Goal: Task Accomplishment & Management: Manage account settings

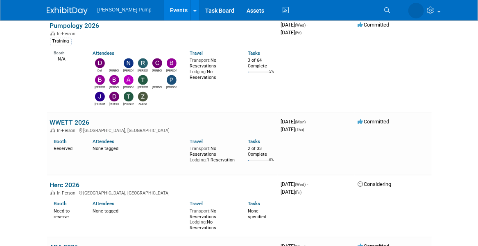
scroll to position [696, 0]
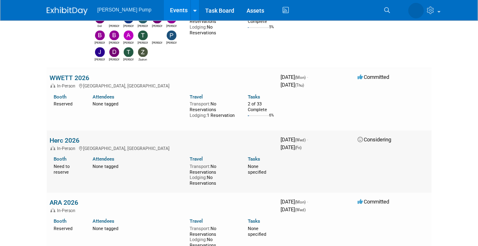
click at [72, 137] on link "Herc 2026" at bounding box center [65, 141] width 30 height 8
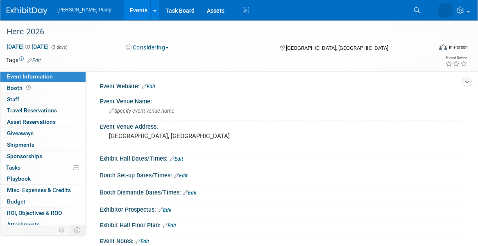
click at [175, 159] on link "Edit" at bounding box center [176, 159] width 14 height 6
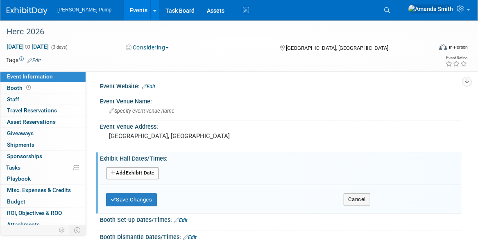
click at [135, 174] on button "Add Another Exhibit Date" at bounding box center [132, 173] width 53 height 12
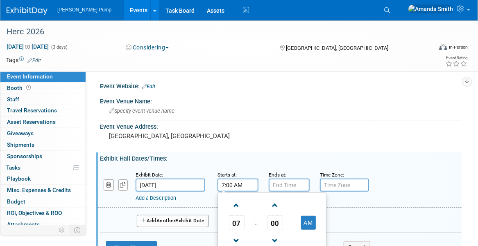
click at [243, 182] on input "7:00 AM" at bounding box center [237, 185] width 41 height 13
drag, startPoint x: 236, startPoint y: 207, endPoint x: 249, endPoint y: 209, distance: 13.3
click at [237, 207] on span at bounding box center [236, 205] width 14 height 14
click at [278, 204] on span at bounding box center [275, 205] width 14 height 14
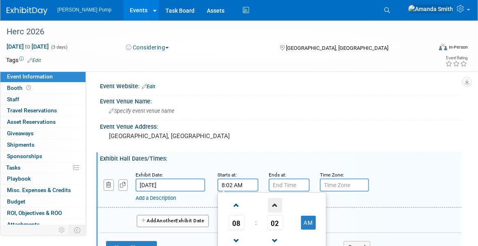
click at [278, 204] on span at bounding box center [275, 205] width 14 height 14
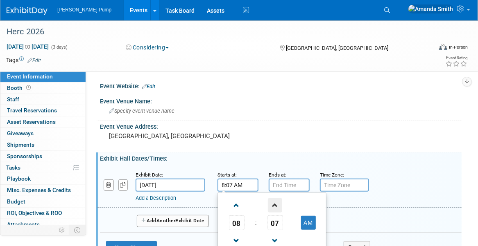
click at [278, 204] on span at bounding box center [275, 205] width 14 height 14
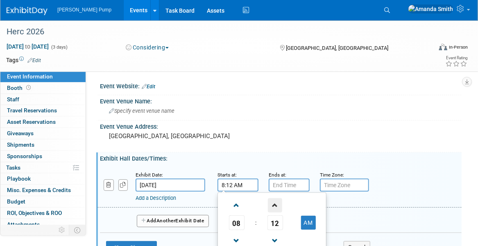
click at [278, 203] on span at bounding box center [275, 205] width 14 height 14
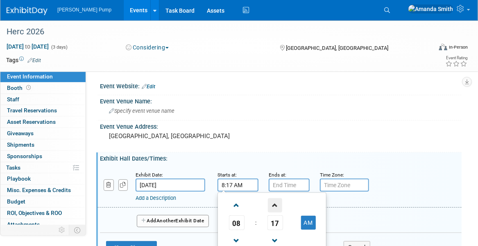
click at [278, 203] on span at bounding box center [275, 205] width 14 height 14
click at [273, 202] on span at bounding box center [275, 205] width 14 height 14
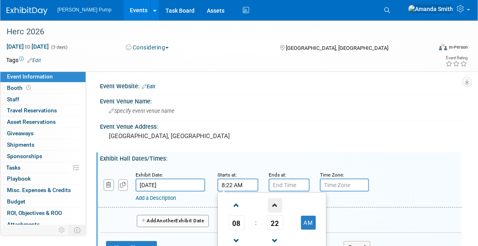
click at [273, 202] on span at bounding box center [275, 205] width 14 height 14
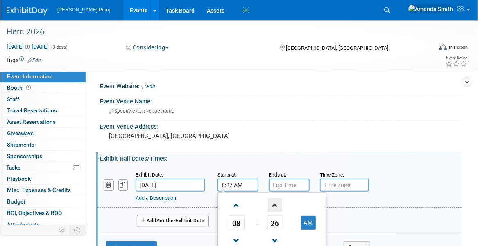
click at [273, 202] on span at bounding box center [275, 205] width 14 height 14
type input "8:30 AM"
click at [285, 181] on input "7:00 PM" at bounding box center [288, 185] width 41 height 13
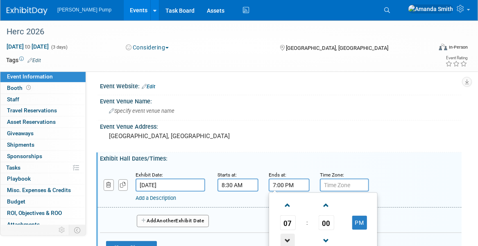
click at [288, 235] on span at bounding box center [287, 241] width 14 height 14
click at [287, 235] on span at bounding box center [287, 241] width 14 height 14
click at [323, 205] on span at bounding box center [326, 205] width 14 height 14
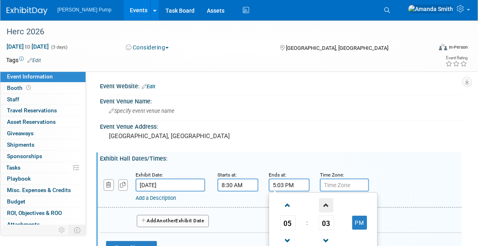
click at [323, 205] on span at bounding box center [326, 205] width 14 height 14
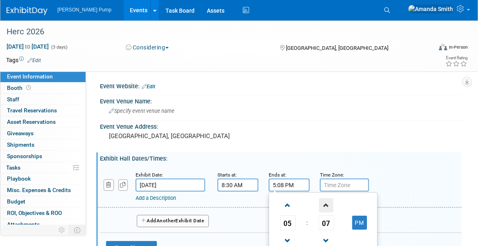
click at [323, 205] on span at bounding box center [326, 205] width 14 height 14
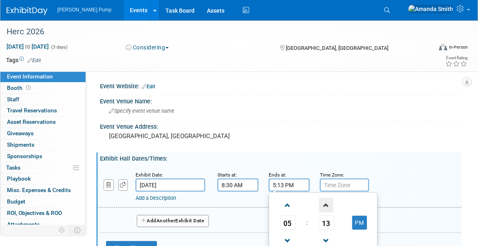
click at [323, 205] on span at bounding box center [326, 205] width 14 height 14
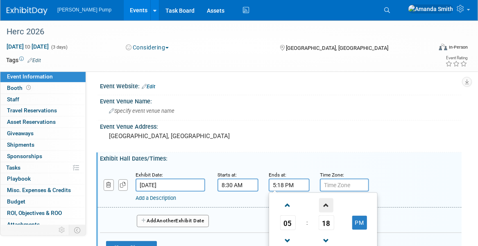
click at [323, 205] on span at bounding box center [326, 205] width 14 height 14
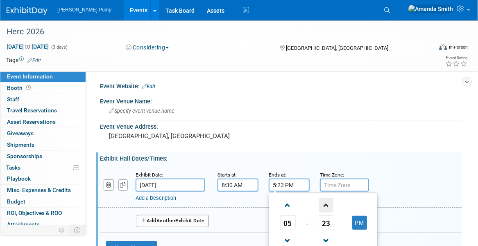
click at [323, 205] on span at bounding box center [326, 205] width 14 height 14
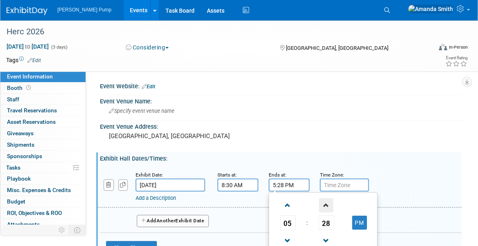
click at [323, 205] on span at bounding box center [326, 205] width 14 height 14
type input "5:30 PM"
click at [331, 150] on div "Event Venue Address: San Diego, CA" at bounding box center [278, 137] width 365 height 32
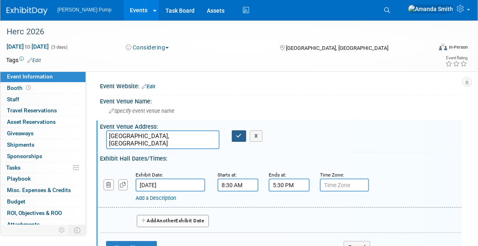
click at [241, 136] on button "button" at bounding box center [239, 136] width 15 height 11
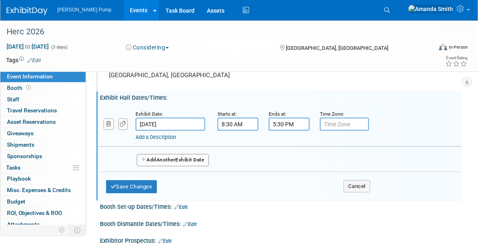
scroll to position [82, 0]
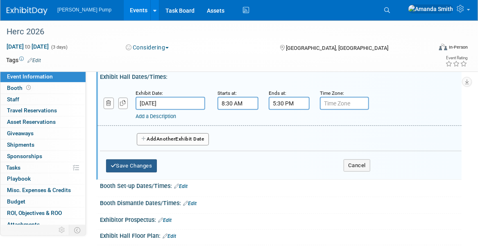
click at [144, 166] on button "Save Changes" at bounding box center [131, 166] width 51 height 13
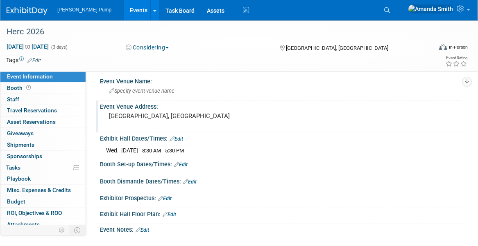
scroll to position [41, 0]
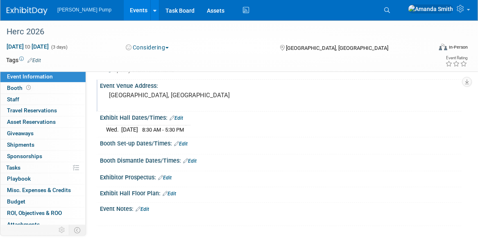
click at [184, 142] on link "Edit" at bounding box center [181, 144] width 14 height 6
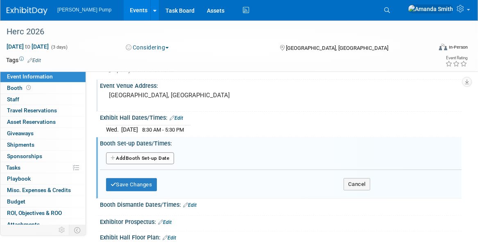
click at [151, 157] on button "Add Another Booth Set-up Date" at bounding box center [140, 159] width 68 height 12
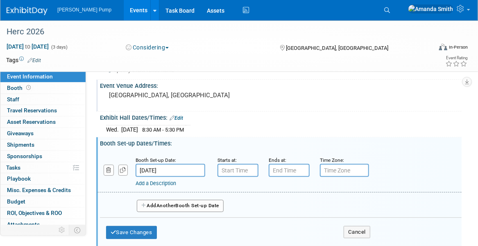
click at [180, 171] on input "Feb 25, 2026" at bounding box center [170, 170] width 70 height 13
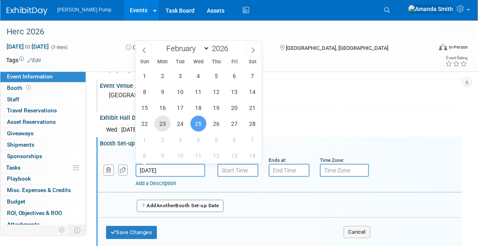
click at [160, 127] on span "23" at bounding box center [162, 124] width 16 height 16
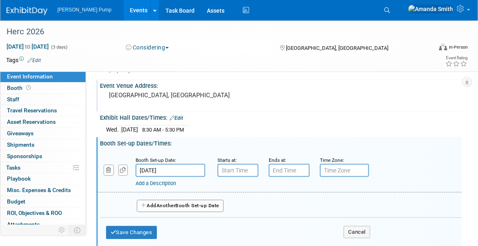
click at [173, 169] on input "Feb 23, 2026" at bounding box center [170, 170] width 70 height 13
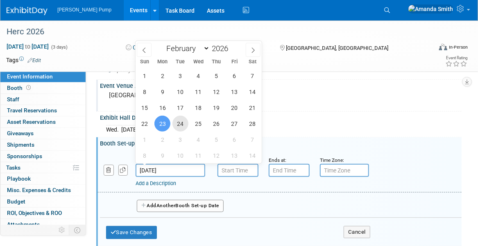
click at [179, 125] on span "24" at bounding box center [180, 124] width 16 height 16
type input "Feb 24, 2026"
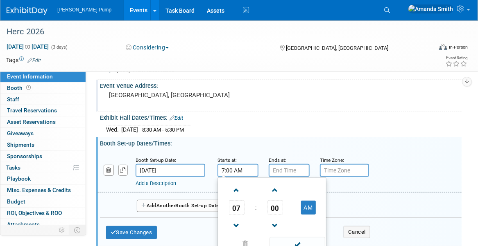
click at [239, 171] on input "7:00 AM" at bounding box center [237, 170] width 41 height 13
click at [235, 187] on span at bounding box center [236, 190] width 14 height 14
type input "8:00 AM"
click at [290, 169] on input "7:00 PM" at bounding box center [288, 170] width 41 height 13
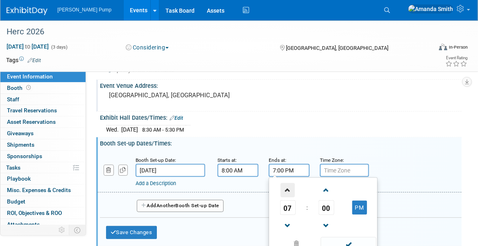
click at [287, 186] on span at bounding box center [287, 190] width 14 height 14
type input "8:00 PM"
click at [346, 241] on span at bounding box center [347, 244] width 55 height 14
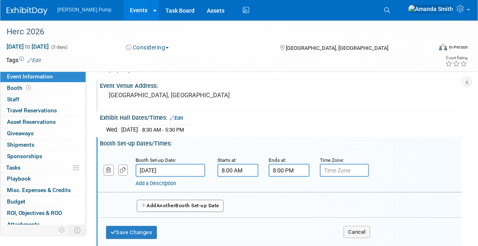
click at [155, 182] on link "Add a Description" at bounding box center [155, 183] width 41 height 6
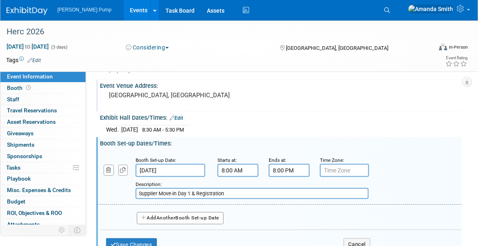
type input "Supplier Move-in Day 1 & Registration"
click at [191, 219] on button "Add Another Booth Set-up Date" at bounding box center [180, 218] width 87 height 12
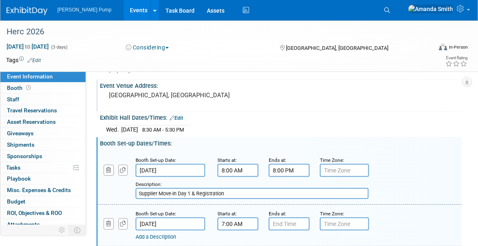
click at [248, 222] on input "7:00 AM" at bounding box center [237, 224] width 41 height 13
click at [234, 239] on span at bounding box center [236, 244] width 14 height 14
type input "8:00 AM"
click at [280, 223] on input "7:00 PM" at bounding box center [288, 224] width 41 height 13
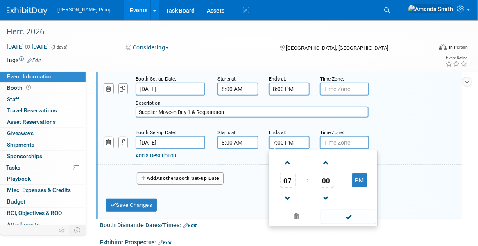
scroll to position [123, 0]
click at [287, 160] on span at bounding box center [287, 162] width 14 height 14
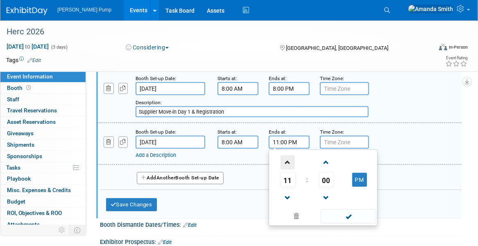
click at [287, 160] on span at bounding box center [287, 162] width 14 height 14
click at [363, 179] on button "AM" at bounding box center [359, 180] width 15 height 14
type input "12:00 PM"
click at [359, 218] on span at bounding box center [347, 216] width 55 height 14
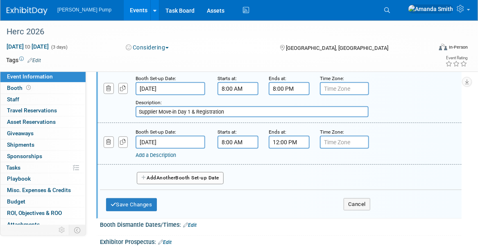
click at [236, 155] on div "Booth Set-up Date: Feb 25, 2026 Starts at: 8:00 AM Ends at: 12:00 PM Time Zone:…" at bounding box center [279, 144] width 364 height 42
click at [167, 152] on link "Add a Description" at bounding box center [155, 155] width 41 height 6
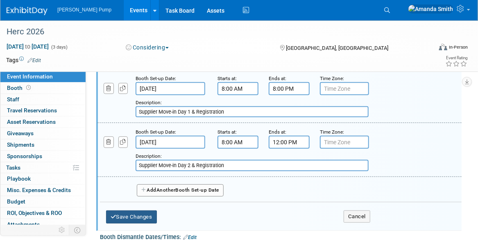
type input "Supplier Move-in Day 2 & Registration"
click at [152, 214] on button "Save Changes" at bounding box center [131, 217] width 51 height 13
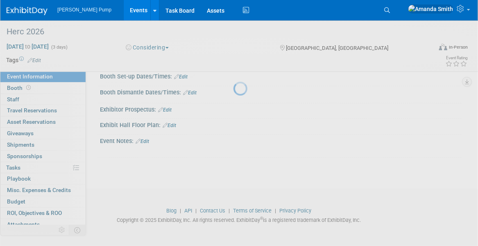
scroll to position [105, 0]
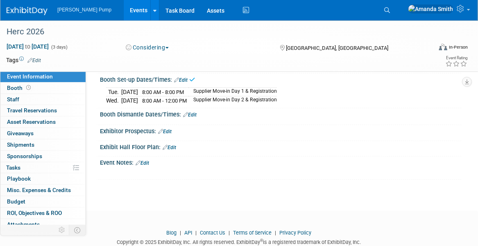
click at [196, 113] on link "Edit" at bounding box center [190, 115] width 14 height 6
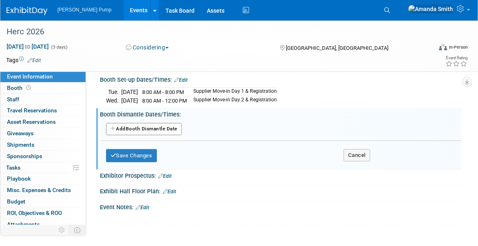
click at [139, 129] on button "Add Another Booth Dismantle Date" at bounding box center [144, 129] width 76 height 12
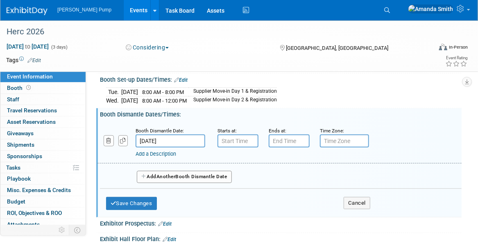
click at [161, 137] on input "Feb 27, 2026" at bounding box center [170, 141] width 70 height 13
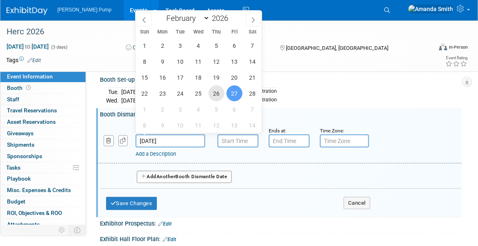
click at [212, 95] on span "26" at bounding box center [216, 94] width 16 height 16
type input "Feb 26, 2026"
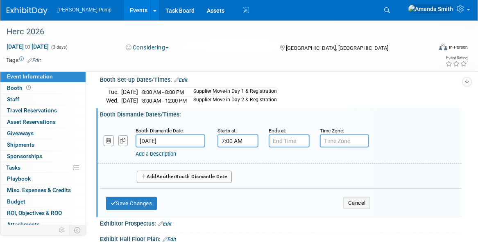
click at [230, 140] on input "7:00 AM" at bounding box center [237, 141] width 41 height 13
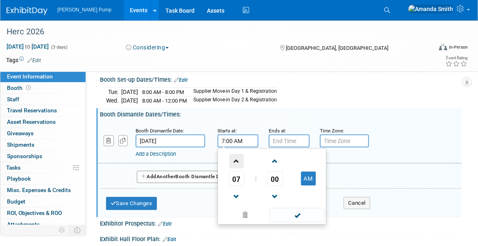
click at [237, 155] on span at bounding box center [236, 161] width 14 height 14
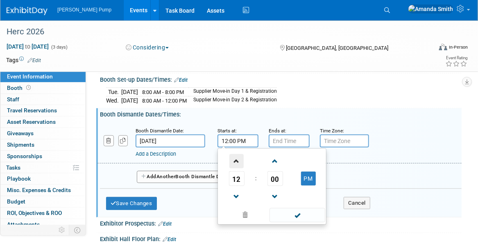
click at [237, 155] on span at bounding box center [236, 161] width 14 height 14
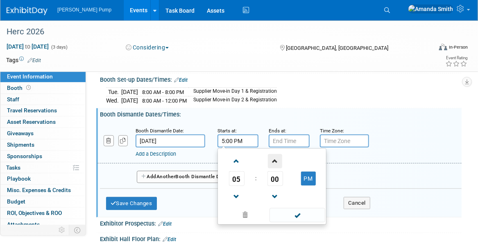
click at [277, 157] on span at bounding box center [275, 161] width 14 height 14
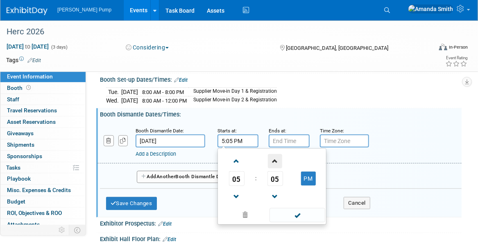
click at [277, 157] on span at bounding box center [275, 161] width 14 height 14
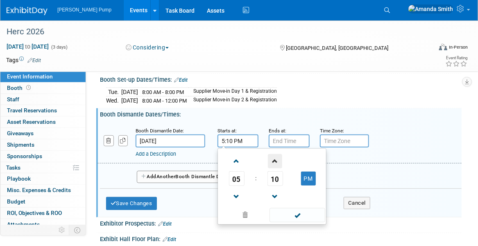
click at [277, 157] on span at bounding box center [275, 161] width 14 height 14
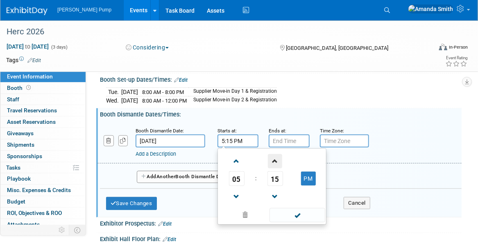
click at [277, 157] on span at bounding box center [275, 161] width 14 height 14
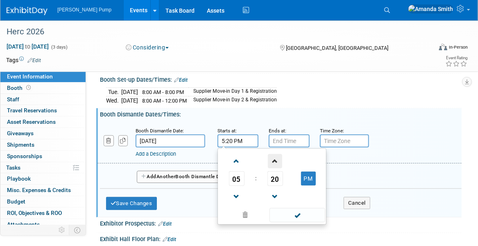
click at [277, 157] on span at bounding box center [275, 161] width 14 height 14
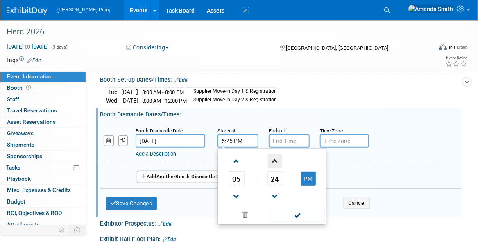
click at [277, 157] on span at bounding box center [275, 161] width 14 height 14
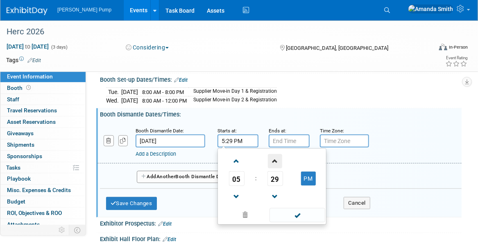
type input "5:30 PM"
type input "7:00 PM"
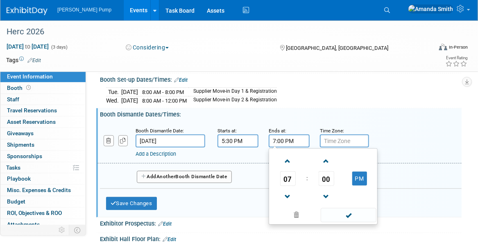
click at [287, 140] on input "7:00 PM" at bounding box center [288, 141] width 41 height 13
click at [302, 213] on span at bounding box center [296, 215] width 50 height 14
click at [241, 153] on div "Add a Description" at bounding box center [266, 154] width 263 height 7
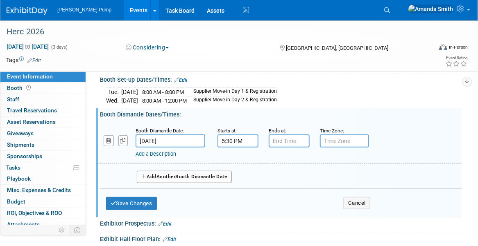
click at [159, 152] on link "Add a Description" at bounding box center [155, 154] width 41 height 6
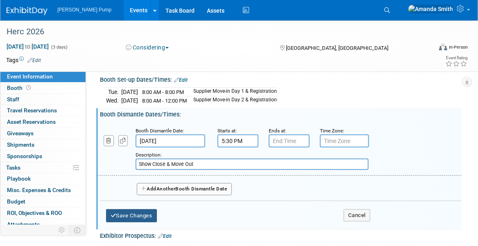
type input "Show Close & Move Out"
click at [142, 212] on button "Save Changes" at bounding box center [131, 215] width 51 height 13
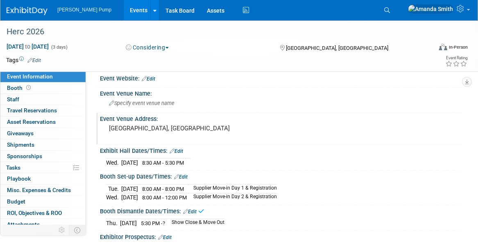
scroll to position [0, 0]
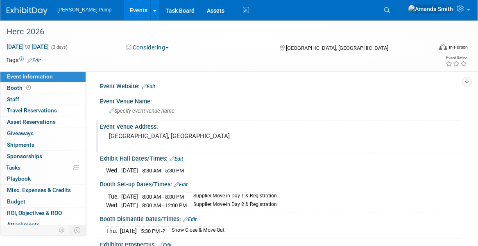
click at [180, 159] on link "Edit" at bounding box center [176, 159] width 14 height 6
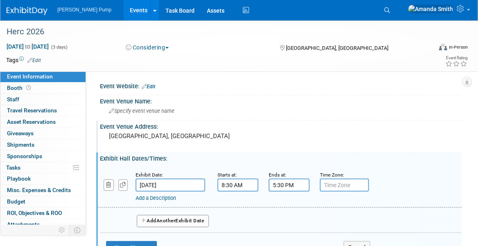
click at [164, 185] on input "Feb 25, 2026" at bounding box center [170, 185] width 70 height 13
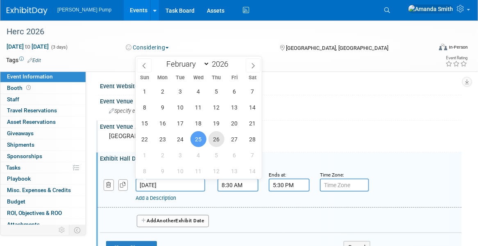
click at [221, 138] on span "26" at bounding box center [216, 139] width 16 height 16
type input "Feb 26, 2026"
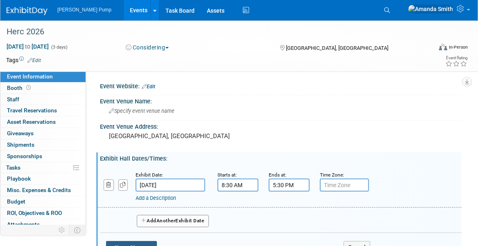
click at [132, 242] on button "Save Changes" at bounding box center [131, 247] width 51 height 13
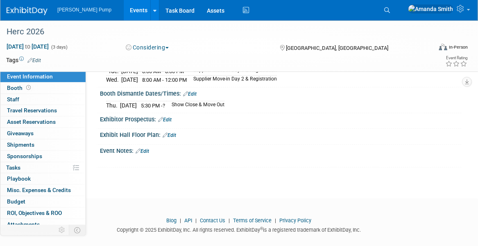
scroll to position [132, 0]
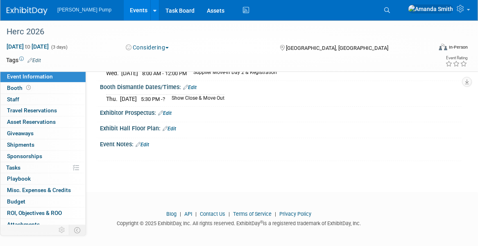
click at [195, 85] on link "Edit" at bounding box center [190, 88] width 14 height 6
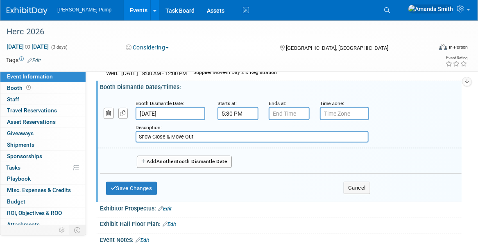
click at [153, 157] on button "Add Another Booth Dismantle Date" at bounding box center [184, 162] width 95 height 12
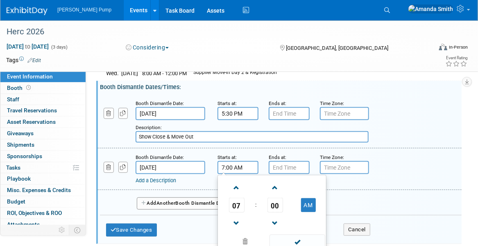
click at [244, 165] on input "7:00 AM" at bounding box center [237, 167] width 41 height 13
click at [237, 187] on span at bounding box center [236, 188] width 14 height 14
type input "8:00 AM"
click at [286, 164] on input "7:00 PM" at bounding box center [288, 167] width 41 height 13
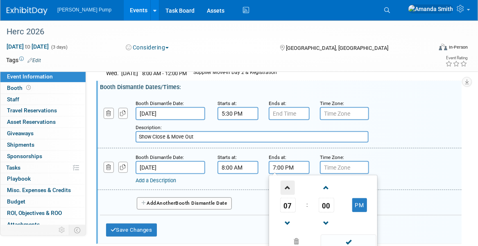
click at [285, 183] on span at bounding box center [287, 188] width 14 height 14
type input "8:00 PM"
click at [394, 174] on div "Add a Description Description:" at bounding box center [266, 179] width 263 height 10
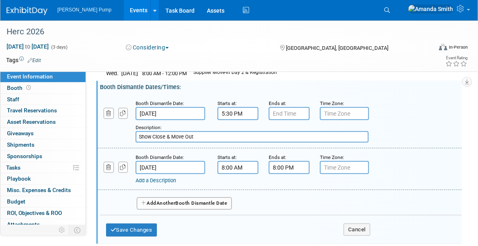
click at [151, 178] on link "Add a Description" at bounding box center [155, 181] width 41 height 6
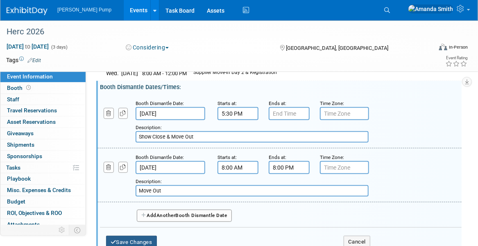
type input "Move Out"
click at [140, 236] on button "Save Changes" at bounding box center [131, 242] width 51 height 13
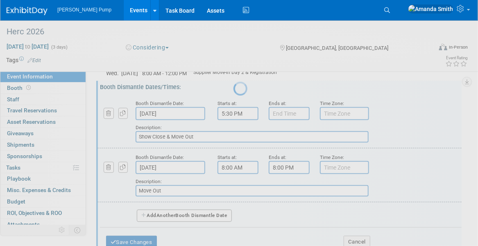
scroll to position [122, 0]
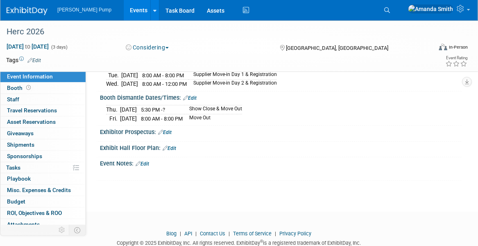
click at [34, 76] on span "Event Information" at bounding box center [30, 76] width 46 height 7
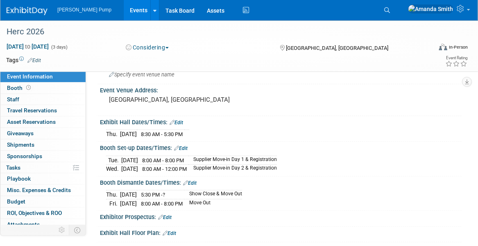
scroll to position [0, 0]
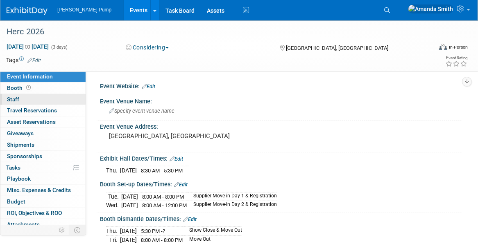
click at [15, 97] on span "Staff 0" at bounding box center [13, 99] width 12 height 7
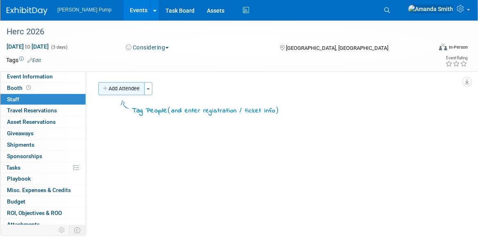
click at [126, 86] on button "Add Attendee" at bounding box center [121, 88] width 46 height 13
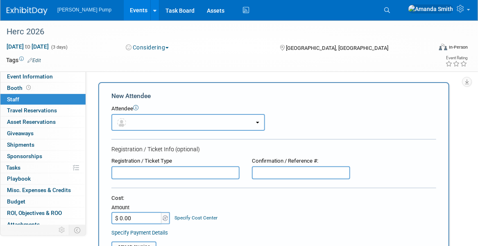
click at [141, 124] on button "button" at bounding box center [187, 122] width 153 height 17
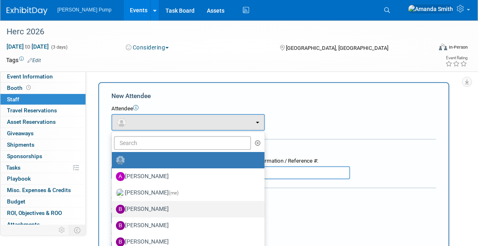
click at [144, 209] on label "Bobby Zitzka" at bounding box center [186, 209] width 140 height 13
click at [113, 209] on input "Bobby Zitzka" at bounding box center [110, 208] width 5 height 5
select select "c6377090-0479-432f-884c-13933d729982"
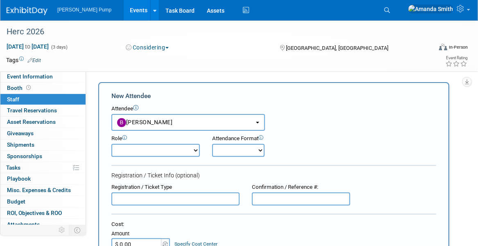
click at [193, 150] on select "Demonstrator Host Planner Presenter Sales Representative Set-up/Dismantle Crew …" at bounding box center [155, 150] width 88 height 13
select select "2"
click at [111, 144] on select "Demonstrator Host Planner Presenter Sales Representative Set-up/Dismantle Crew …" at bounding box center [155, 150] width 88 height 13
click at [252, 151] on select "Onsite Remote" at bounding box center [238, 150] width 52 height 13
select select "1"
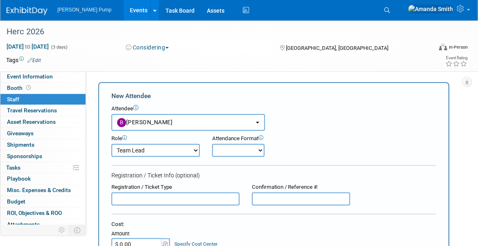
click at [212, 144] on select "Onsite Remote" at bounding box center [238, 150] width 52 height 13
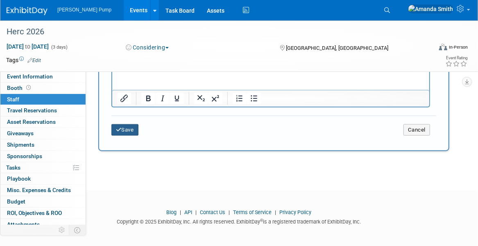
click at [130, 129] on button "Save" at bounding box center [124, 129] width 27 height 11
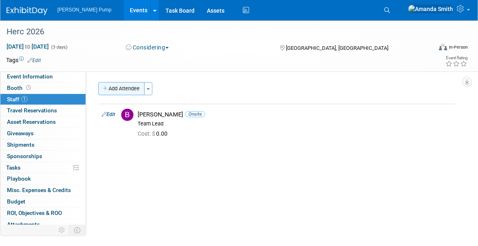
click at [127, 87] on button "Add Attendee" at bounding box center [121, 88] width 46 height 13
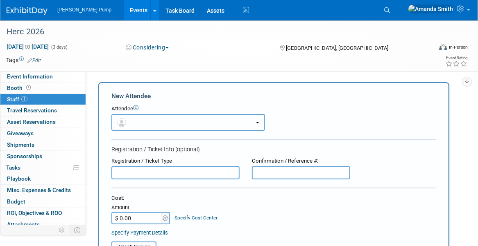
click at [141, 118] on button "button" at bounding box center [187, 122] width 153 height 17
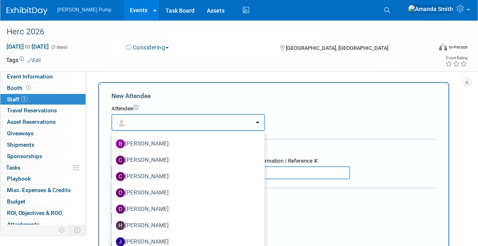
scroll to position [121, 0]
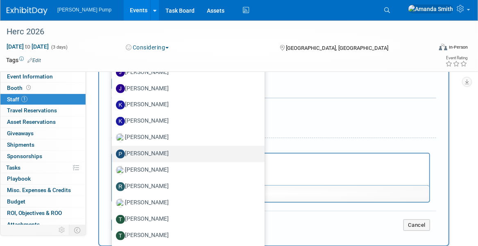
click at [142, 155] on label "Patrick Champagne" at bounding box center [186, 154] width 140 height 13
click at [113, 155] on input "Patrick Champagne" at bounding box center [110, 153] width 5 height 5
select select "0363b888-0321-46b9-914b-98f70a82bc50"
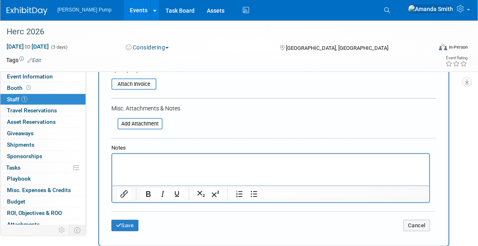
scroll to position [26, 0]
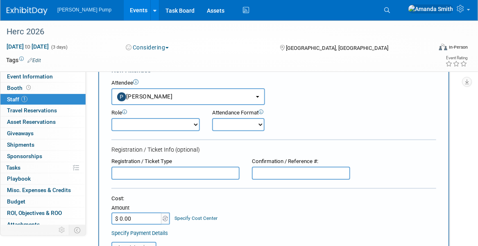
click at [158, 121] on select "Demonstrator Host Planner Presenter Sales Representative Set-up/Dismantle Crew …" at bounding box center [155, 124] width 88 height 13
select select "4"
click at [111, 118] on select "Demonstrator Host Planner Presenter Sales Representative Set-up/Dismantle Crew …" at bounding box center [155, 124] width 88 height 13
click at [230, 127] on select "Onsite Remote" at bounding box center [238, 124] width 52 height 13
select select "1"
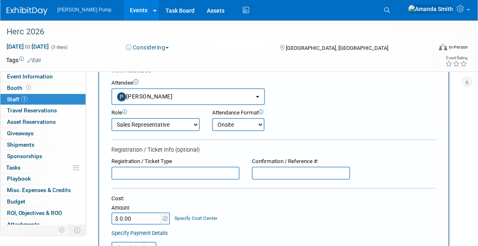
click at [212, 118] on select "Onsite Remote" at bounding box center [238, 124] width 52 height 13
click at [218, 149] on div "Registration / Ticket Info (optional)" at bounding box center [273, 150] width 324 height 8
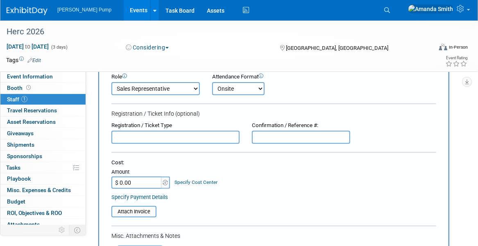
scroll to position [189, 0]
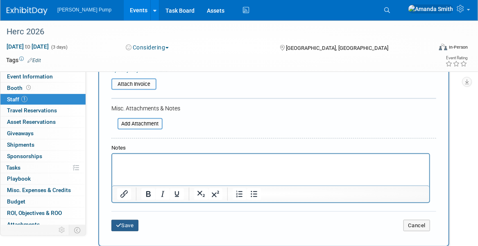
click at [131, 225] on button "Save" at bounding box center [124, 225] width 27 height 11
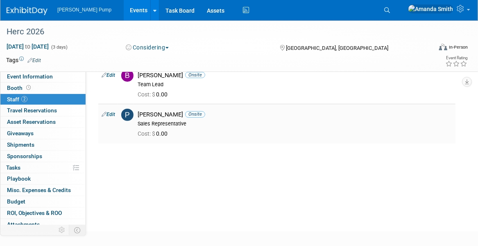
scroll to position [0, 0]
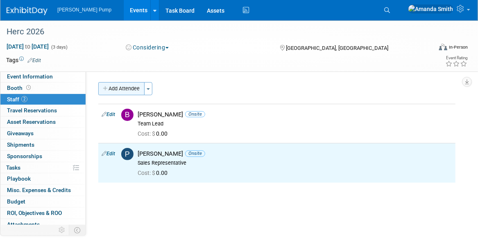
click at [127, 88] on button "Add Attendee" at bounding box center [121, 88] width 46 height 13
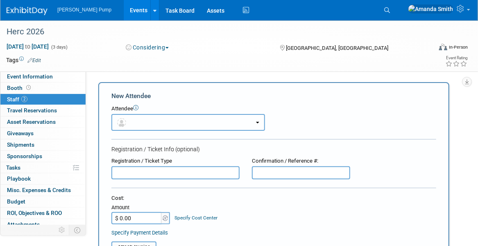
click at [162, 124] on button "button" at bounding box center [187, 122] width 153 height 17
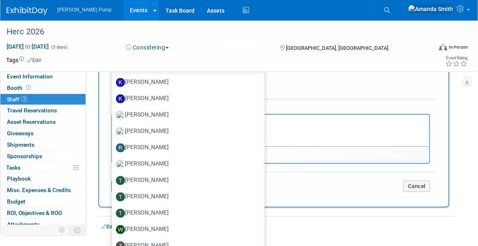
scroll to position [205, 0]
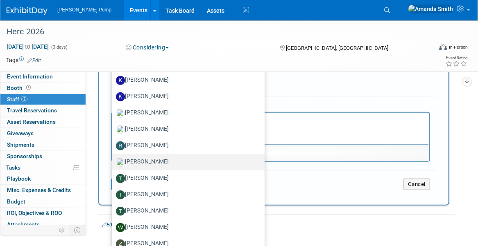
click at [144, 162] on label "Ryan McHugh" at bounding box center [186, 162] width 140 height 13
click at [113, 162] on input "Ryan McHugh" at bounding box center [110, 161] width 5 height 5
select select "87dd80c2-18a7-4b26-9444-8d325254dbc5"
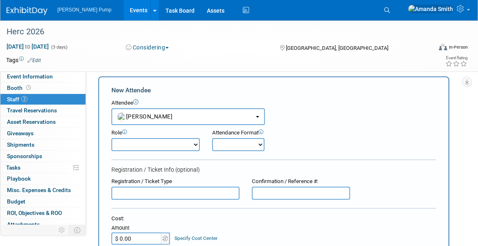
scroll to position [0, 0]
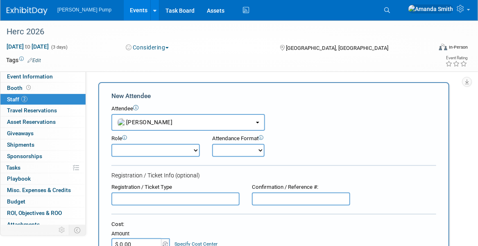
drag, startPoint x: 165, startPoint y: 151, endPoint x: 170, endPoint y: 152, distance: 5.1
click at [165, 151] on select "Demonstrator Host Planner Presenter Sales Representative Set-up/Dismantle Crew …" at bounding box center [155, 150] width 88 height 13
select select "4"
click at [111, 144] on select "Demonstrator Host Planner Presenter Sales Representative Set-up/Dismantle Crew …" at bounding box center [155, 150] width 88 height 13
click at [236, 152] on select "Onsite Remote" at bounding box center [238, 150] width 52 height 13
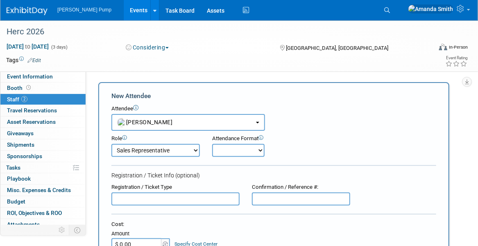
select select "1"
click at [212, 144] on select "Onsite Remote" at bounding box center [238, 150] width 52 height 13
click at [201, 178] on div "Registration / Ticket Info (optional)" at bounding box center [273, 175] width 324 height 8
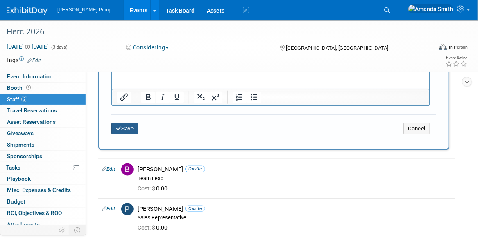
click at [130, 125] on button "Save" at bounding box center [124, 128] width 27 height 11
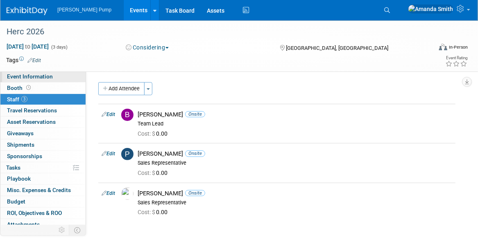
click at [33, 74] on span "Event Information" at bounding box center [30, 76] width 46 height 7
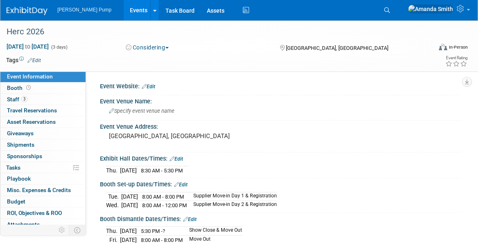
click at [124, 10] on link "Events" at bounding box center [139, 10] width 30 height 20
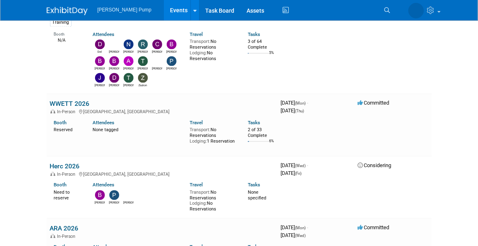
scroll to position [737, 0]
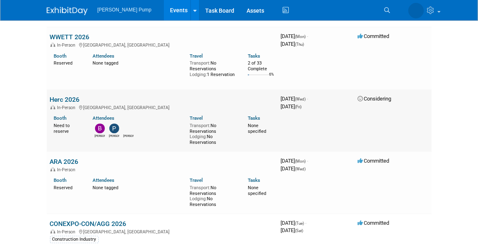
click at [63, 90] on td "Herc 2026 In-Person San Diego, CA Booth Need to reserve Attendees Bobby Patrick…" at bounding box center [162, 121] width 231 height 62
click at [65, 96] on link "Herc 2026" at bounding box center [65, 100] width 30 height 8
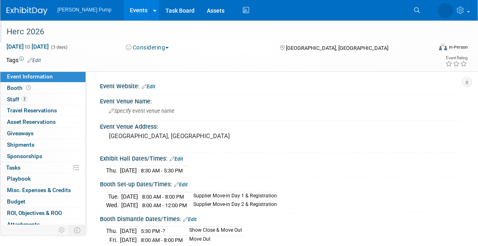
click at [36, 30] on div "Herc 2026" at bounding box center [213, 32] width 419 height 15
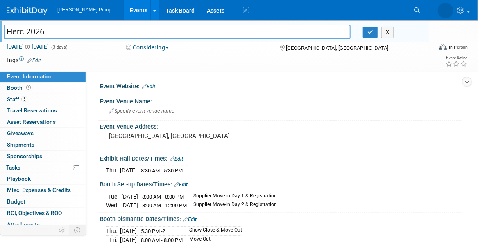
click at [27, 30] on input "Herc 2026" at bounding box center [177, 32] width 347 height 14
type input "Herc ProExpo 2026"
click at [375, 33] on button "button" at bounding box center [370, 32] width 15 height 11
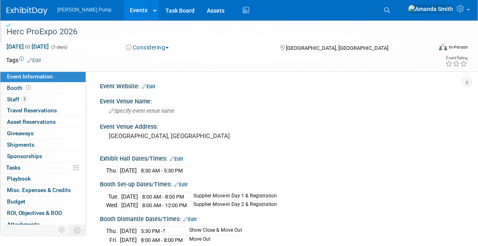
click at [124, 12] on link "Events" at bounding box center [139, 10] width 30 height 20
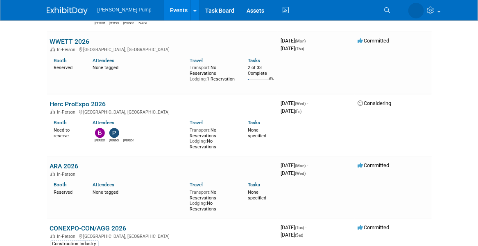
scroll to position [737, 0]
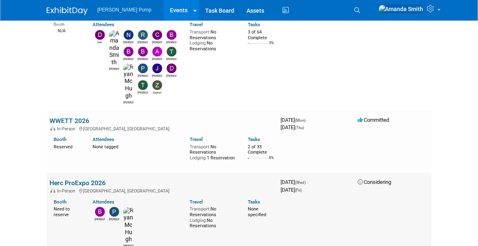
click at [80, 179] on link "Herc ProExpo 2026" at bounding box center [78, 183] width 56 height 8
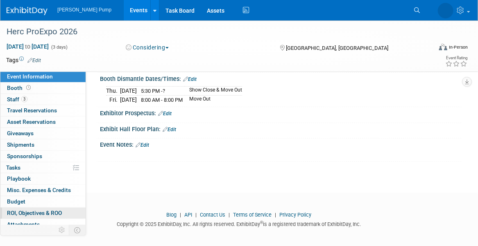
scroll to position [14, 0]
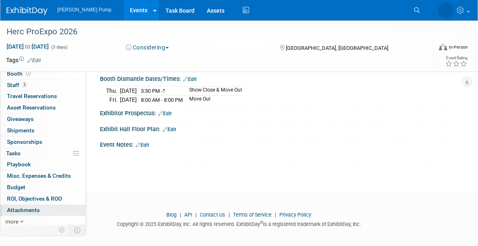
click at [34, 207] on span "Attachments 0" at bounding box center [23, 210] width 33 height 7
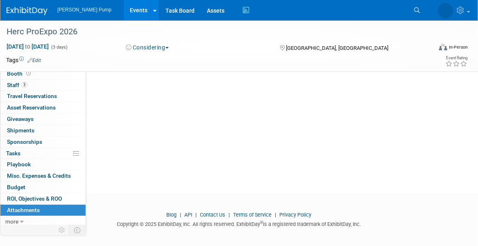
scroll to position [0, 0]
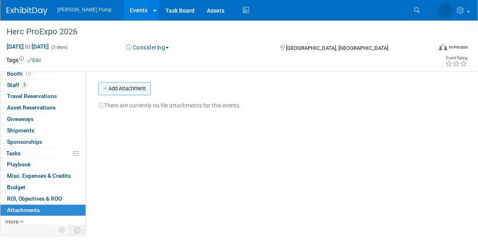
click at [135, 90] on button "Add Attachment" at bounding box center [124, 88] width 52 height 13
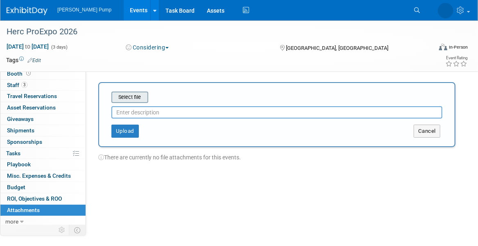
click at [137, 97] on input "file" at bounding box center [98, 97] width 97 height 10
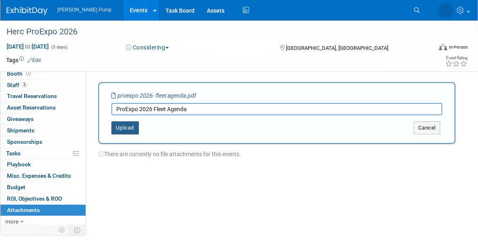
type input "ProExpo 2026 Fleet Agenda"
click at [125, 130] on button "Upload" at bounding box center [124, 128] width 27 height 13
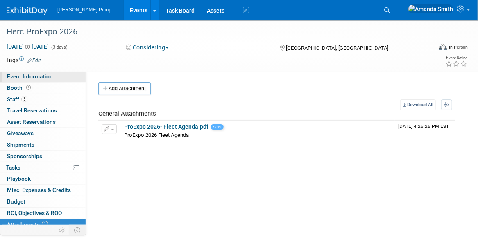
click at [30, 76] on span "Event Information" at bounding box center [30, 76] width 46 height 7
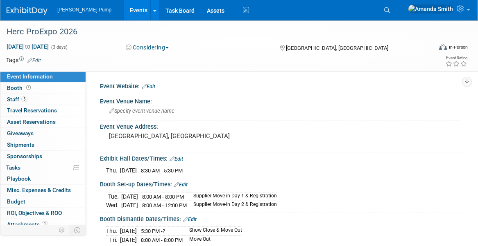
click at [124, 4] on link "Events" at bounding box center [139, 10] width 30 height 20
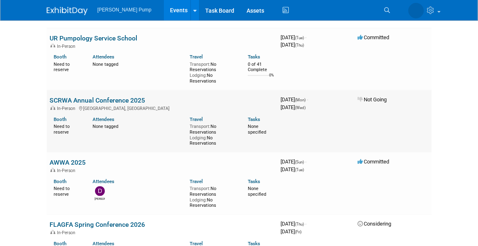
scroll to position [286, 0]
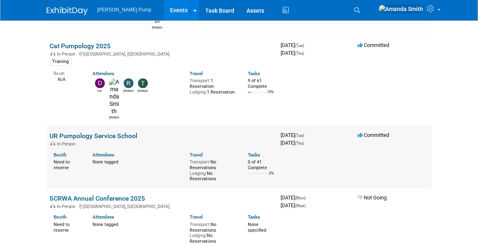
click at [81, 132] on link "UR Pumpology Service School" at bounding box center [94, 136] width 88 height 8
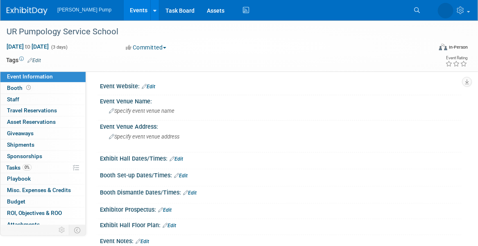
click at [124, 11] on link "Events" at bounding box center [139, 10] width 30 height 20
